Goal: Task Accomplishment & Management: Manage account settings

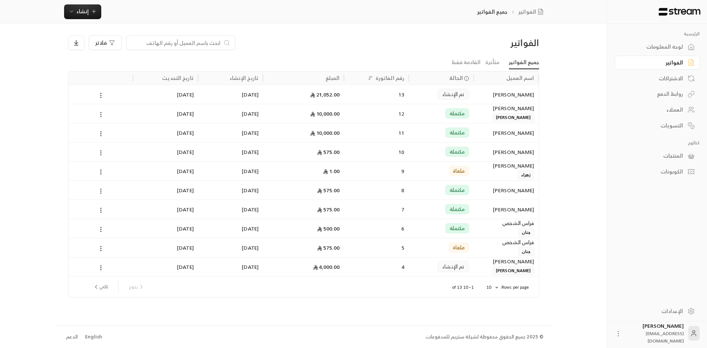
click at [101, 116] on circle at bounding box center [101, 116] width 1 height 1
click at [110, 138] on li "عرض" at bounding box center [109, 133] width 19 height 13
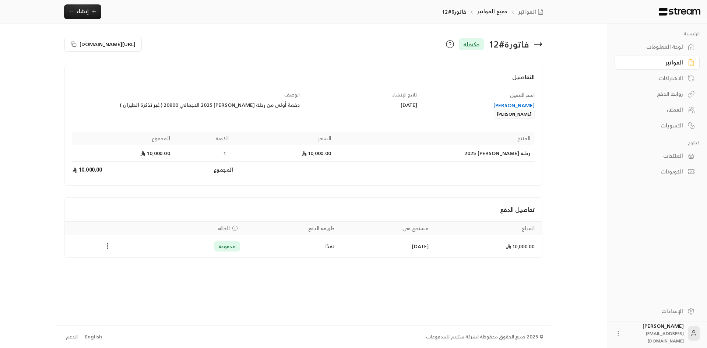
click at [106, 246] on icon "Payments" at bounding box center [107, 245] width 7 height 7
click at [122, 281] on li "استرداد" at bounding box center [126, 278] width 38 height 13
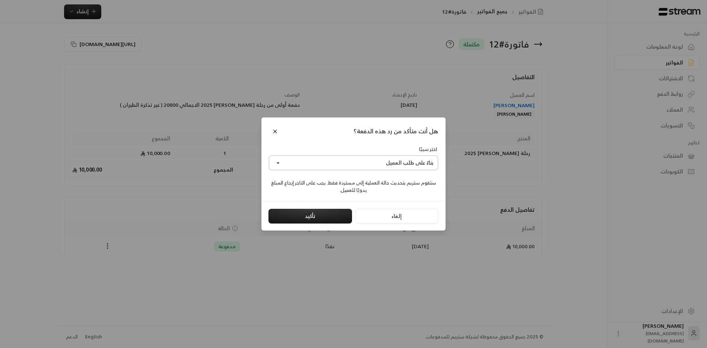
click at [309, 162] on button "بناءً على طلب العميل" at bounding box center [353, 162] width 169 height 15
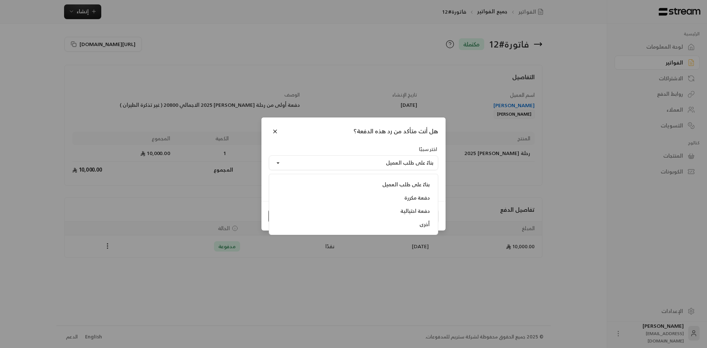
click at [332, 263] on div "هل أنت متأكد من رد هذه الدفعة؟ اختر سببًا بناءً على طلب العميل بناءً على طلب ال…" at bounding box center [353, 174] width 707 height 348
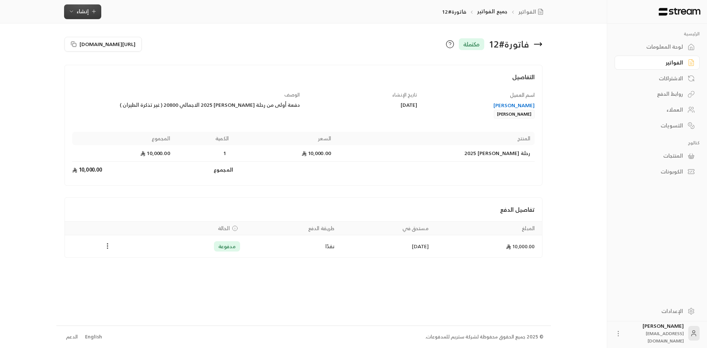
click at [81, 10] on span "إنشاء" at bounding box center [83, 11] width 12 height 9
click at [125, 32] on div "فوري" at bounding box center [119, 34] width 93 height 9
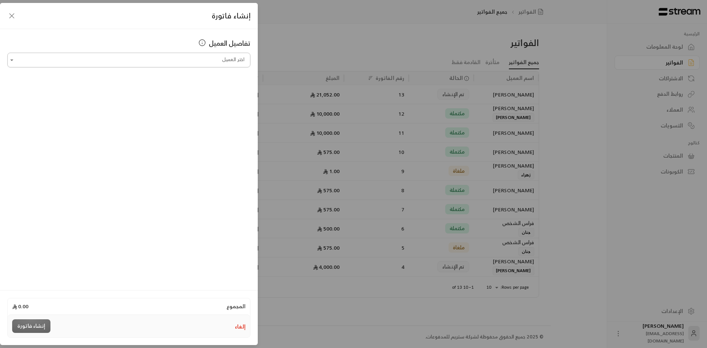
click at [198, 65] on input "اختر العميل" at bounding box center [128, 60] width 243 height 13
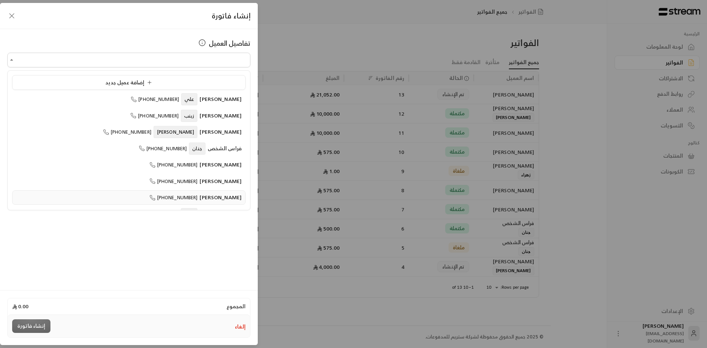
scroll to position [63, 0]
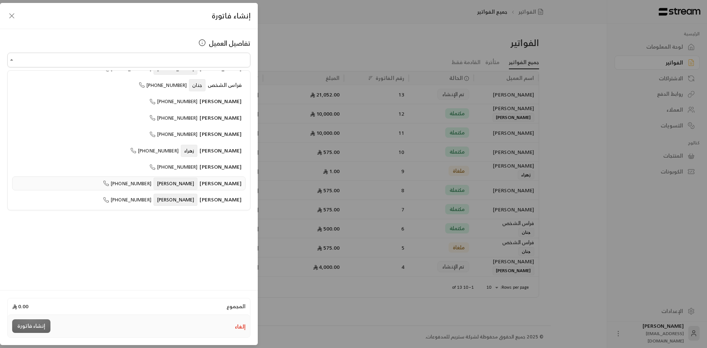
click at [151, 182] on span "[PHONE_NUMBER]" at bounding box center [127, 183] width 48 height 8
type input "**********"
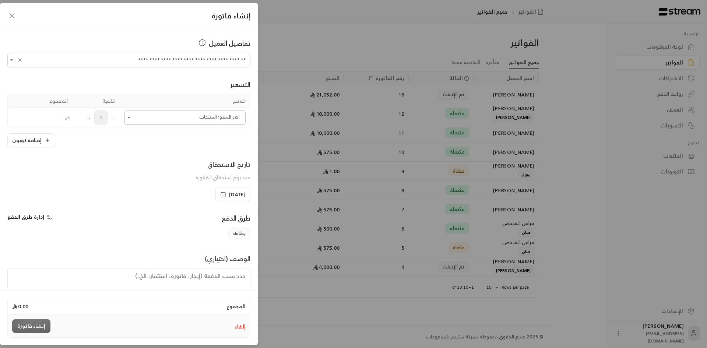
click at [171, 119] on input "اختر العميل" at bounding box center [184, 117] width 121 height 13
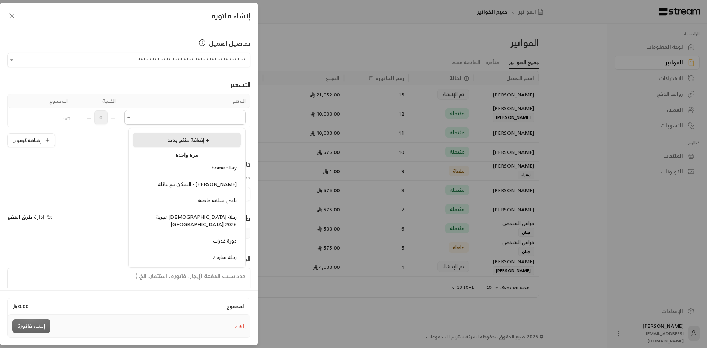
click at [169, 134] on li "إضافة منتج جديد +" at bounding box center [187, 140] width 108 height 15
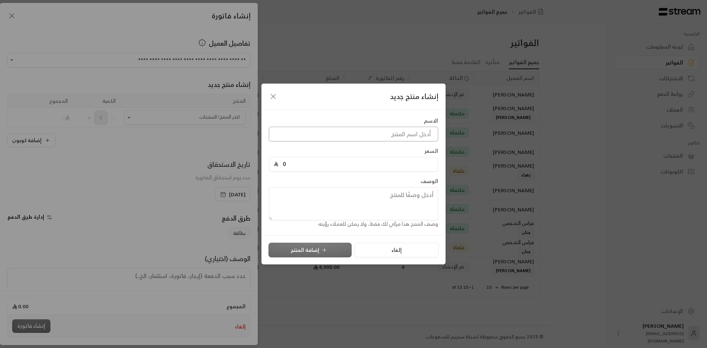
click at [339, 140] on input at bounding box center [353, 134] width 169 height 15
type input "h"
type input "ا"
type input "رحلة [PERSON_NAME]"
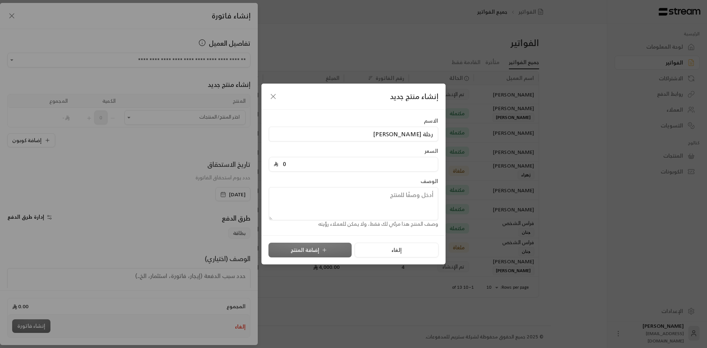
click at [335, 162] on input "0" at bounding box center [355, 164] width 155 height 14
click at [335, 161] on input "0" at bounding box center [355, 164] width 155 height 14
type input "20800"
click at [310, 245] on button "إضافة المنتج" at bounding box center [309, 250] width 83 height 15
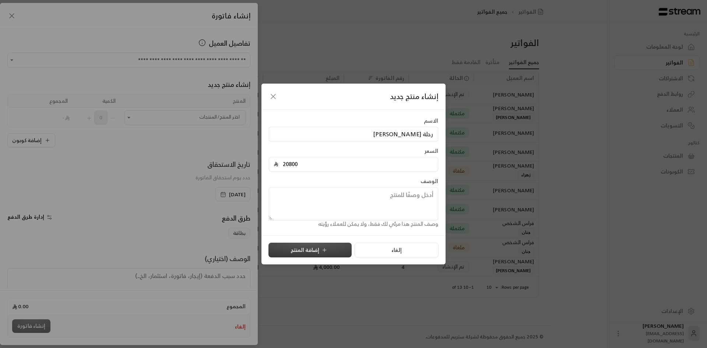
type input "0"
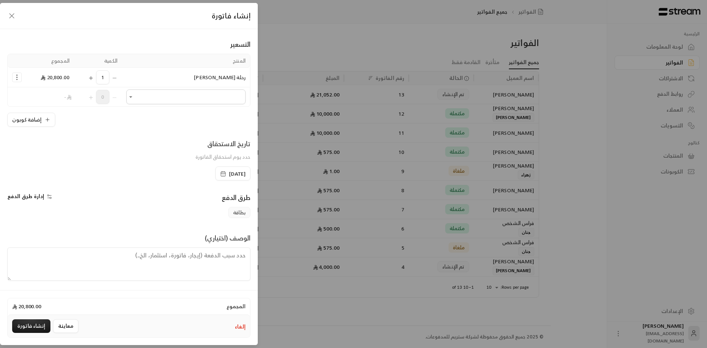
scroll to position [42, 0]
click at [207, 252] on textarea at bounding box center [128, 262] width 243 height 33
click at [30, 197] on span "إدارة طرق الدفع" at bounding box center [25, 194] width 37 height 9
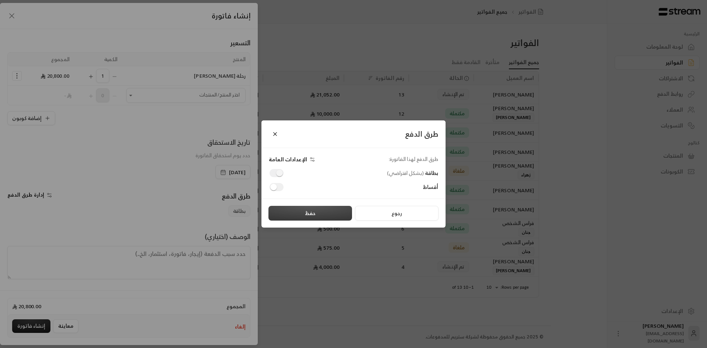
click at [329, 219] on button "حفظ" at bounding box center [310, 213] width 84 height 15
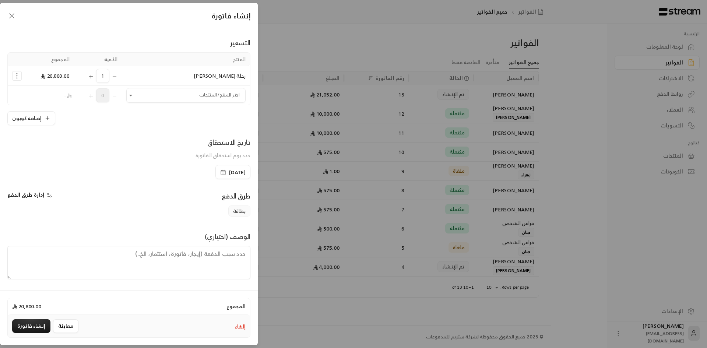
click at [208, 261] on textarea at bounding box center [128, 262] width 243 height 33
type textarea "الدفعة كاملة للبنت [PERSON_NAME] لرحلة لندن 8 اسابيع"
click at [33, 325] on button "إنشاء فاتورة" at bounding box center [31, 326] width 38 height 14
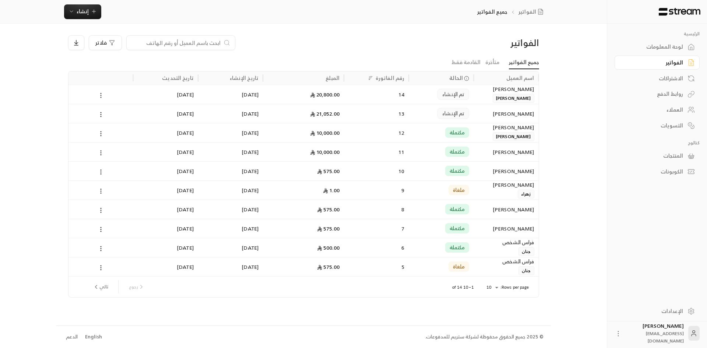
click at [102, 96] on icon at bounding box center [101, 95] width 7 height 7
click at [107, 115] on li "عرض" at bounding box center [109, 114] width 19 height 13
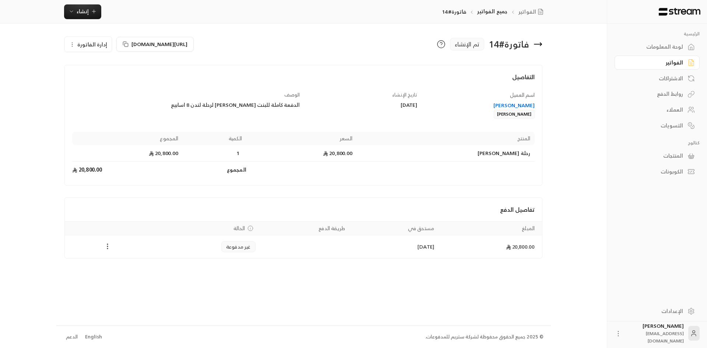
click at [108, 247] on icon "Payments" at bounding box center [107, 246] width 7 height 7
click at [123, 264] on li "تغيير الحالة الى مدفوعة" at bounding box center [135, 265] width 57 height 13
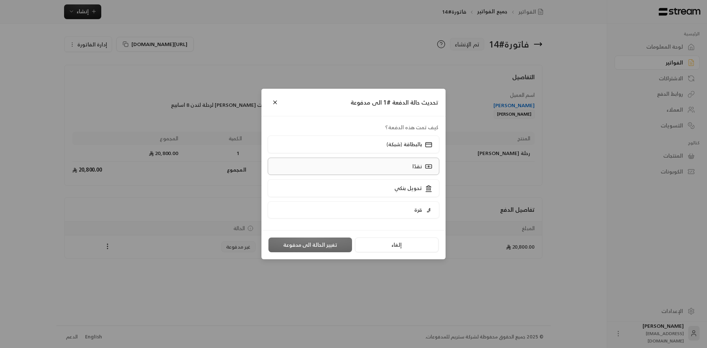
click at [328, 172] on label "نقدًا" at bounding box center [354, 166] width 172 height 17
click at [292, 247] on button "تغيير الحالة الى مدفوعة" at bounding box center [310, 244] width 84 height 15
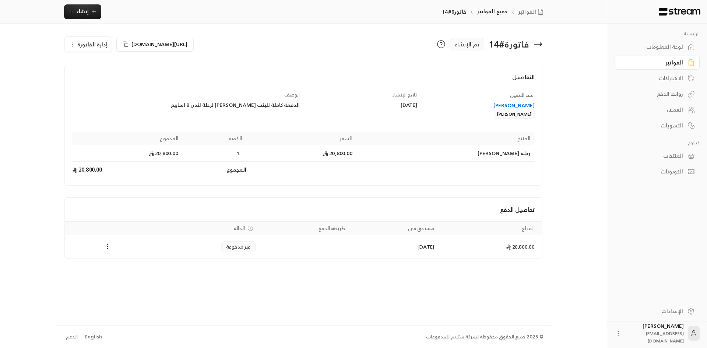
click at [85, 43] on span "إدارة الفاتورة" at bounding box center [92, 44] width 30 height 9
click at [109, 247] on icon "Payments" at bounding box center [107, 245] width 7 height 7
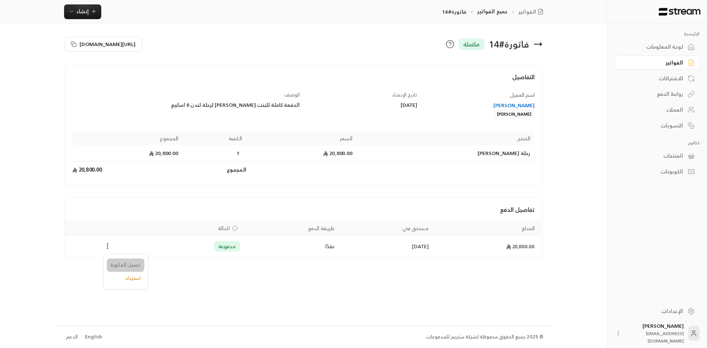
click at [116, 262] on li "تحميل الفاتورة" at bounding box center [126, 264] width 38 height 13
click at [674, 54] on div "الفواتير" at bounding box center [657, 62] width 85 height 16
click at [676, 60] on div "الفواتير" at bounding box center [653, 62] width 59 height 7
